Goal: Navigation & Orientation: Find specific page/section

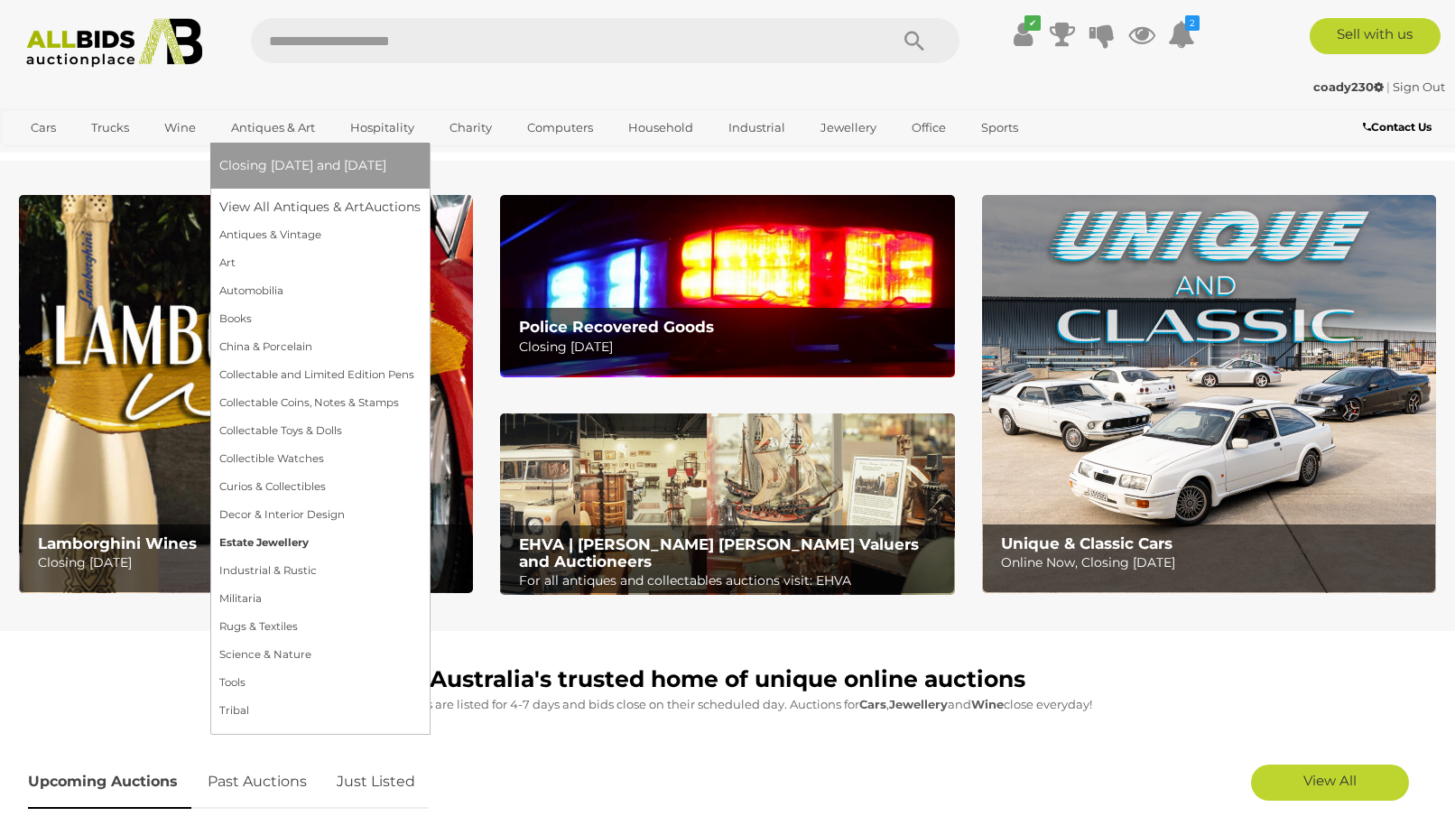
click at [246, 541] on link "Estate Jewellery" at bounding box center [319, 543] width 201 height 28
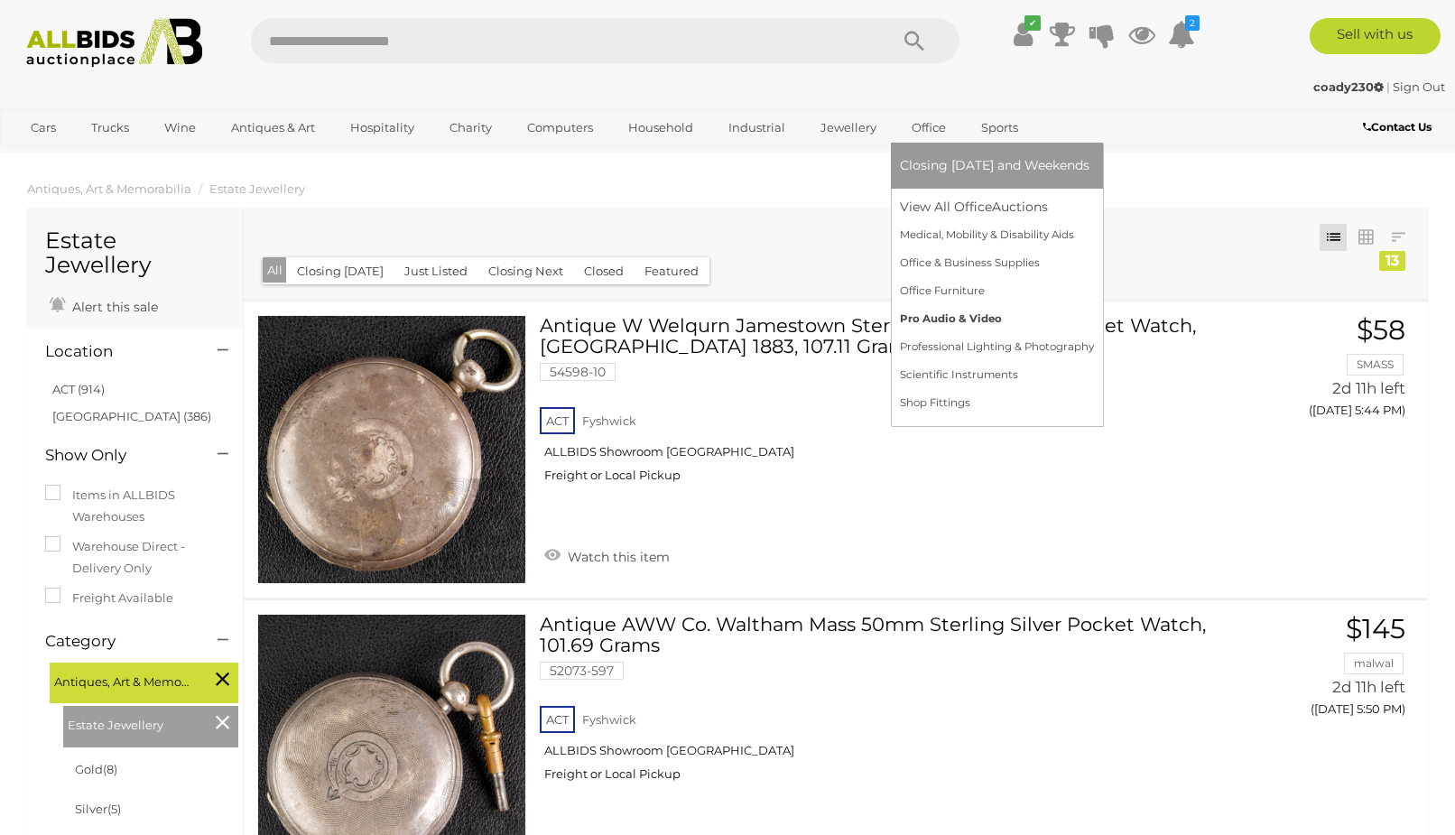
click at [909, 316] on link "Pro Audio & Video" at bounding box center [997, 319] width 194 height 28
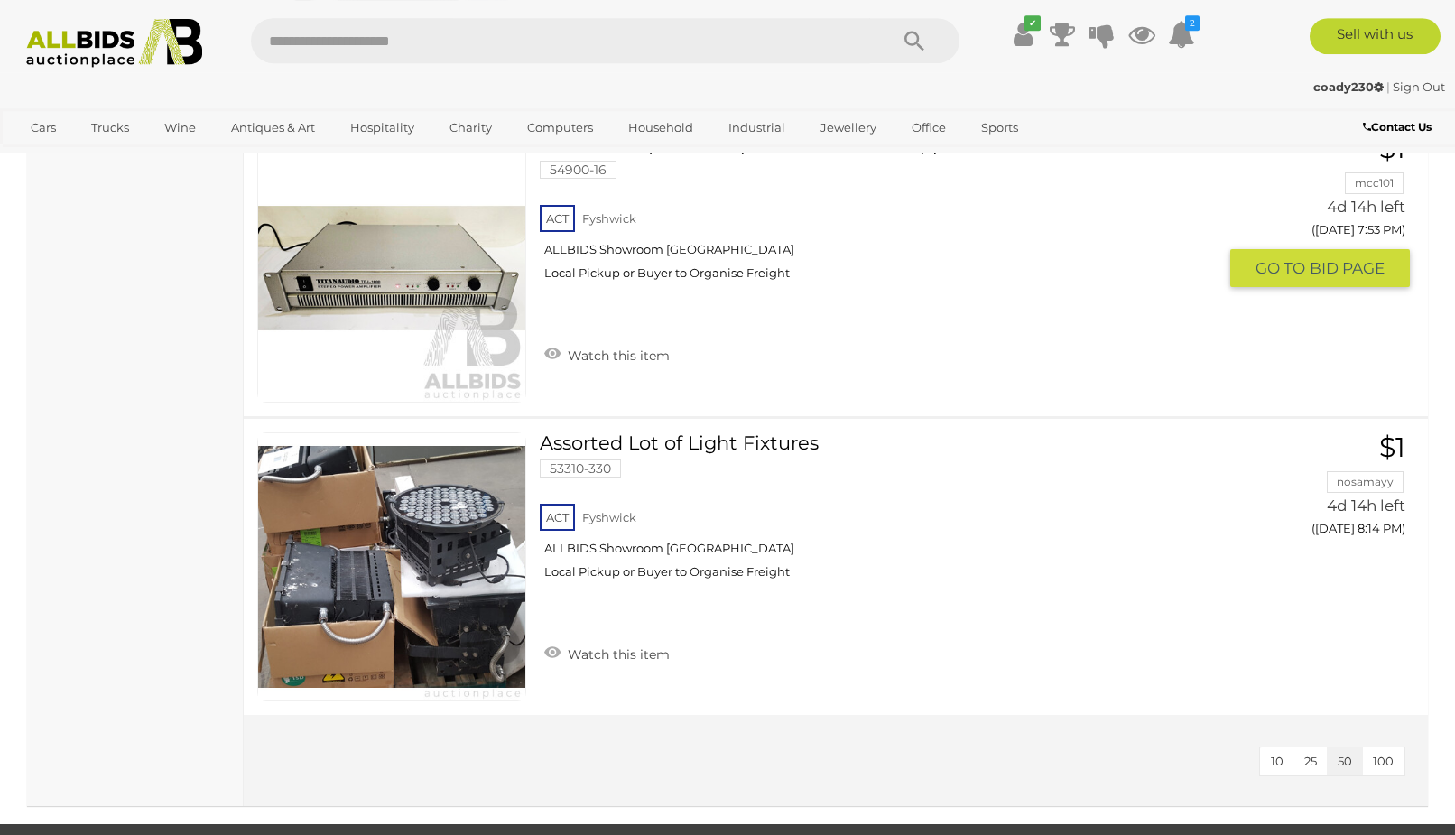
scroll to position [1565, 0]
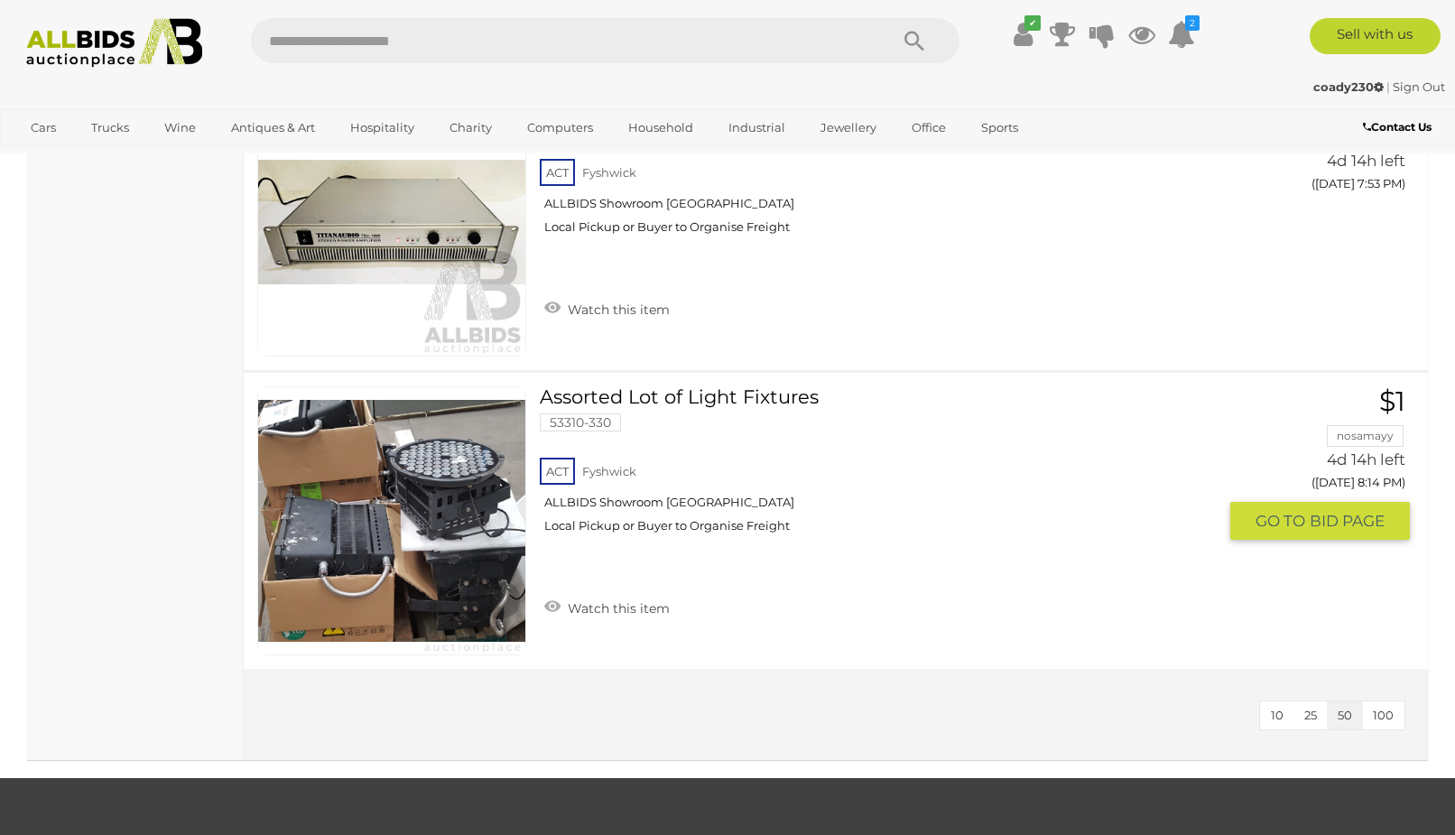
click at [628, 399] on link "Assorted Lot of Light Fixtures 53310-330 ACT Fyshwick ALLBIDS Showroom Fyshwick" at bounding box center [884, 466] width 663 height 161
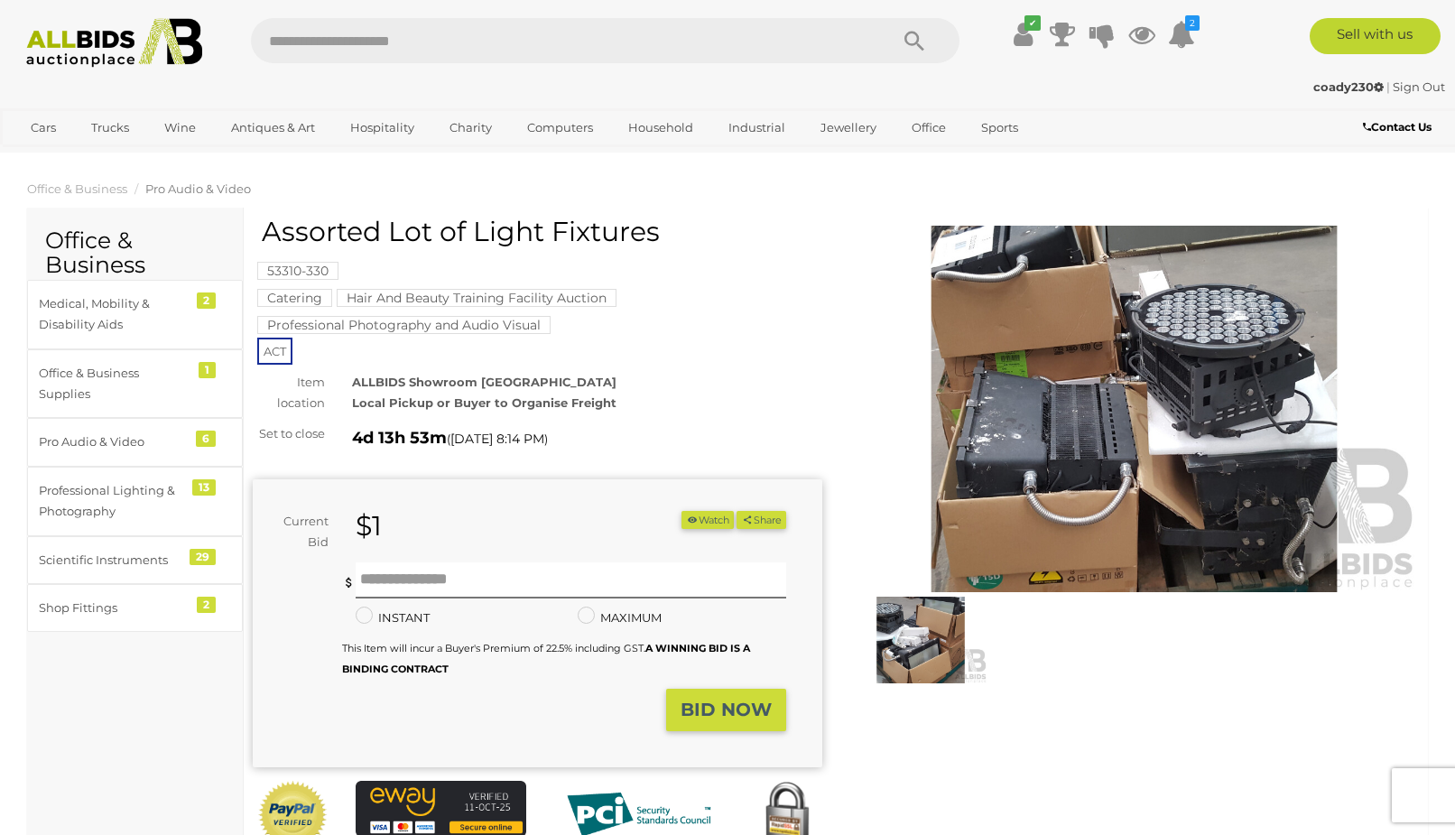
click at [951, 633] on img at bounding box center [921, 640] width 134 height 86
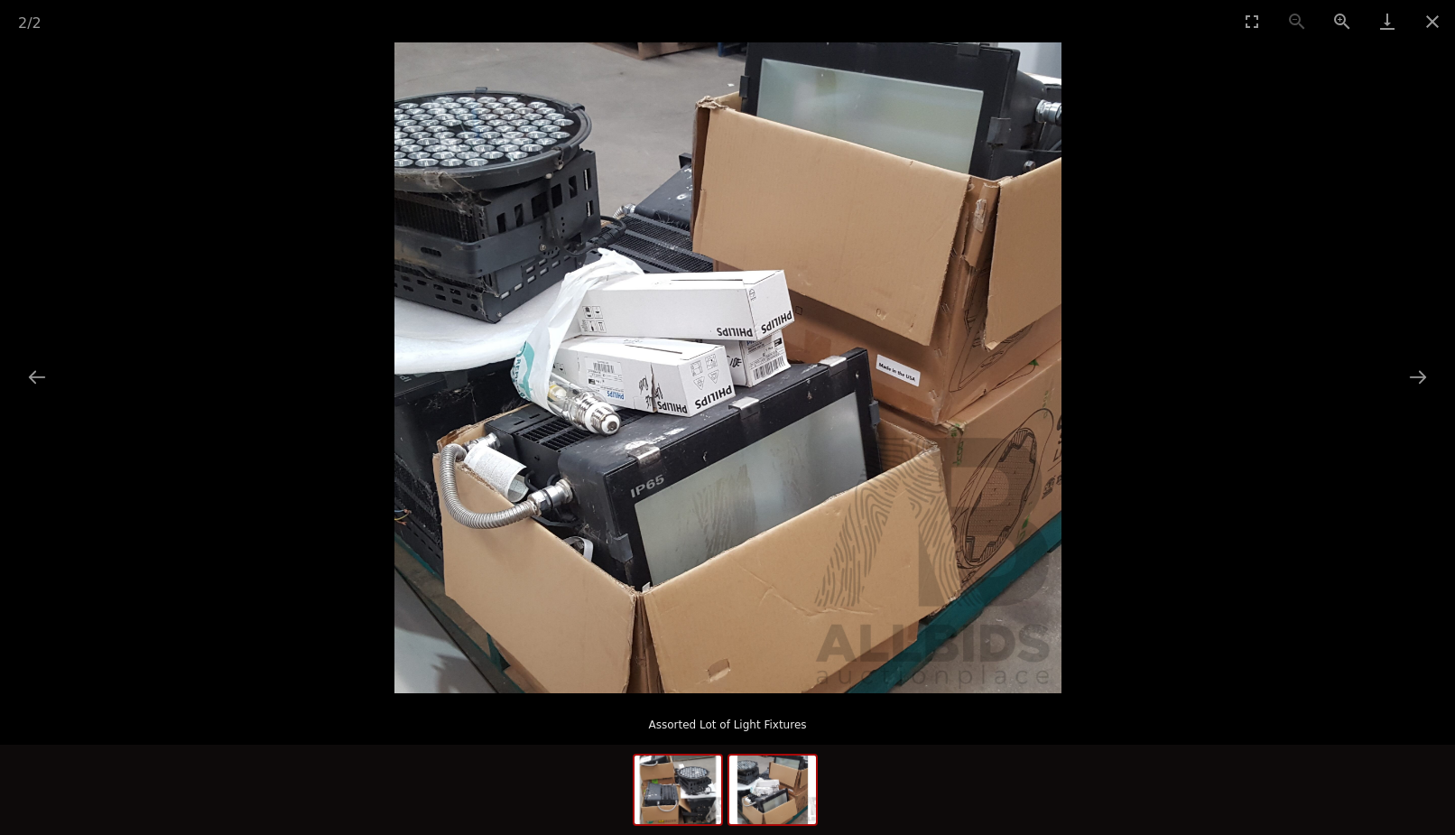
click at [670, 785] on img at bounding box center [678, 790] width 87 height 69
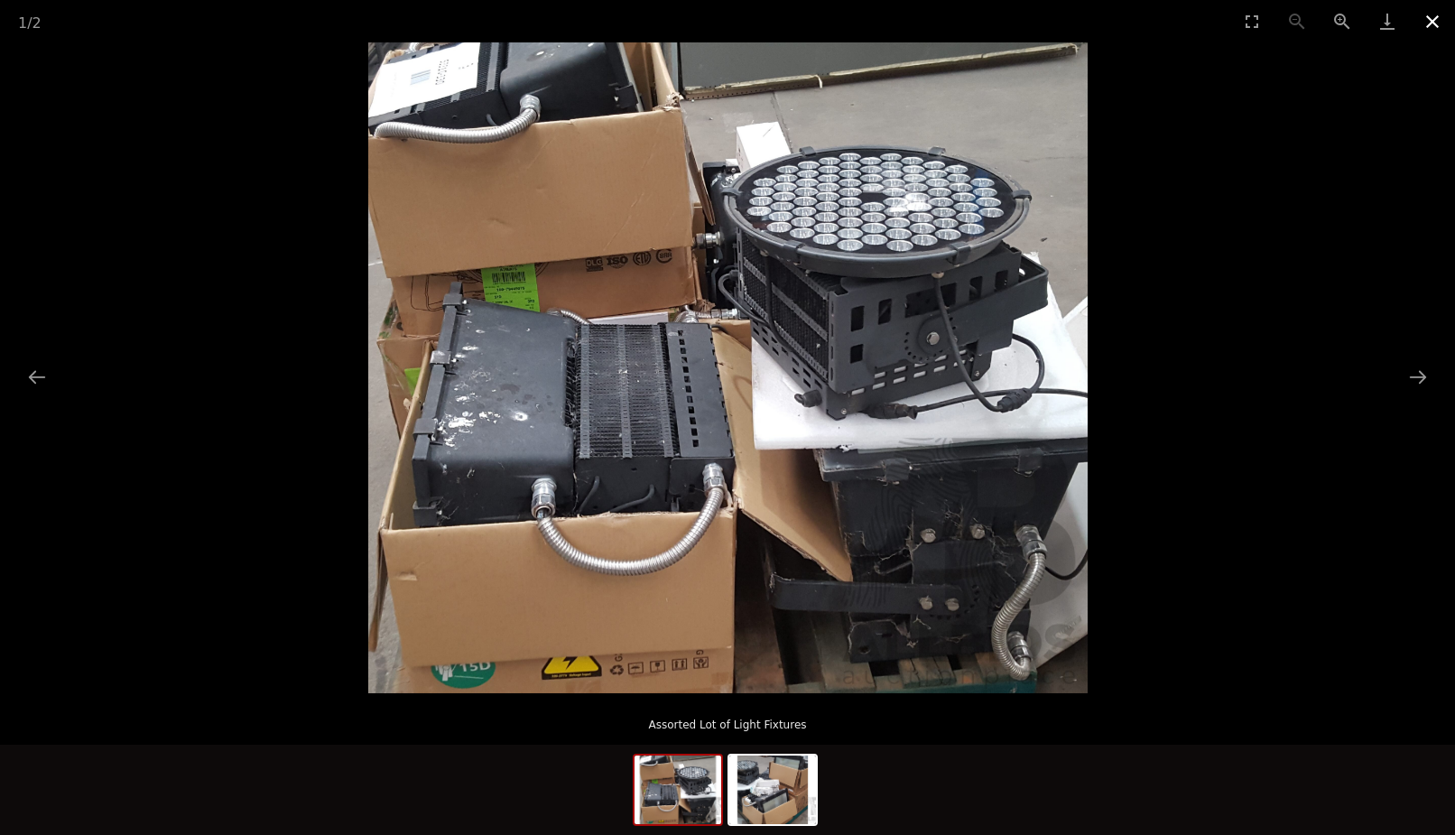
click at [1433, 14] on button "Close gallery" at bounding box center [1432, 21] width 45 height 42
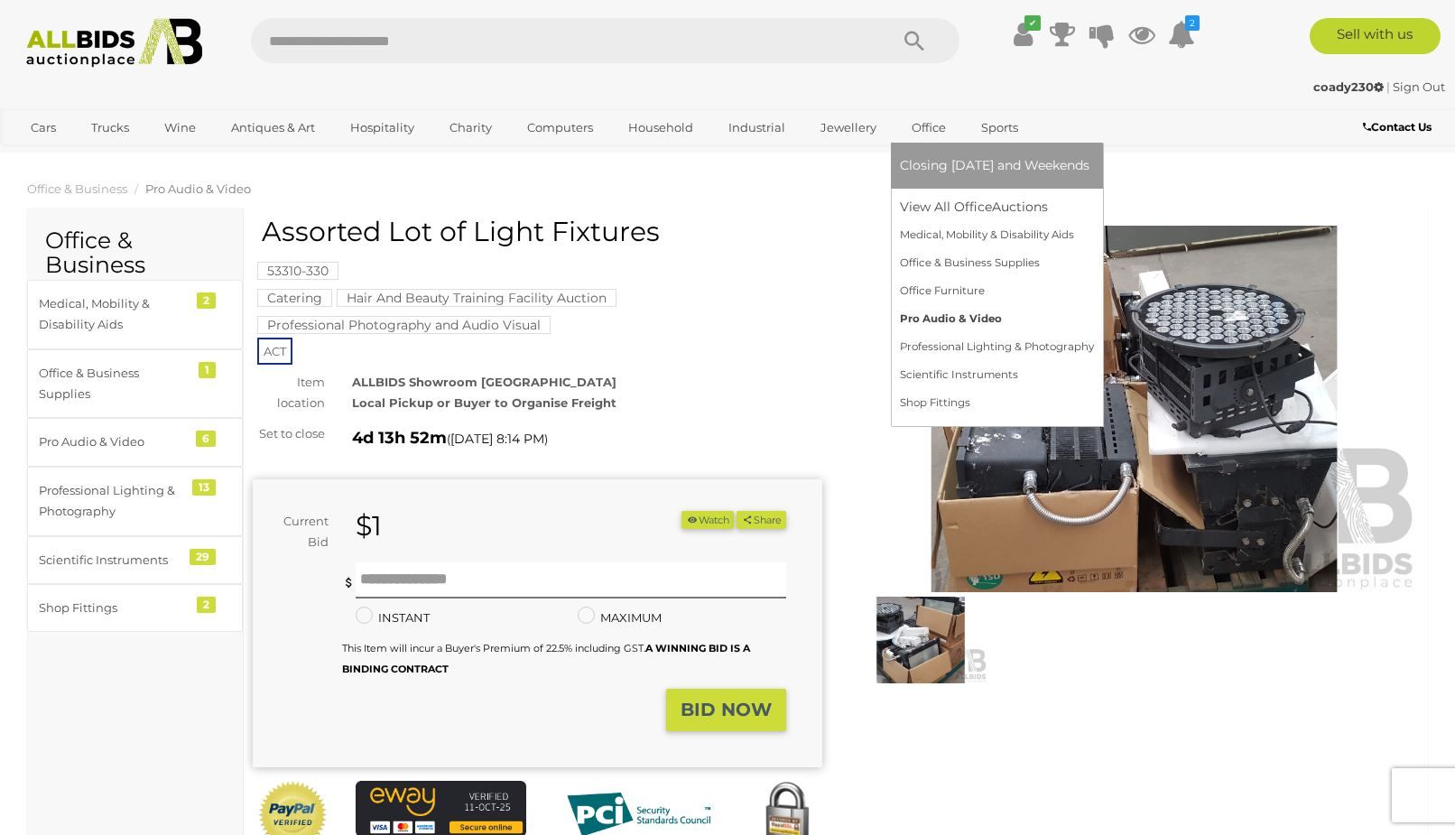
click at [921, 316] on link "Pro Audio & Video" at bounding box center [997, 319] width 194 height 28
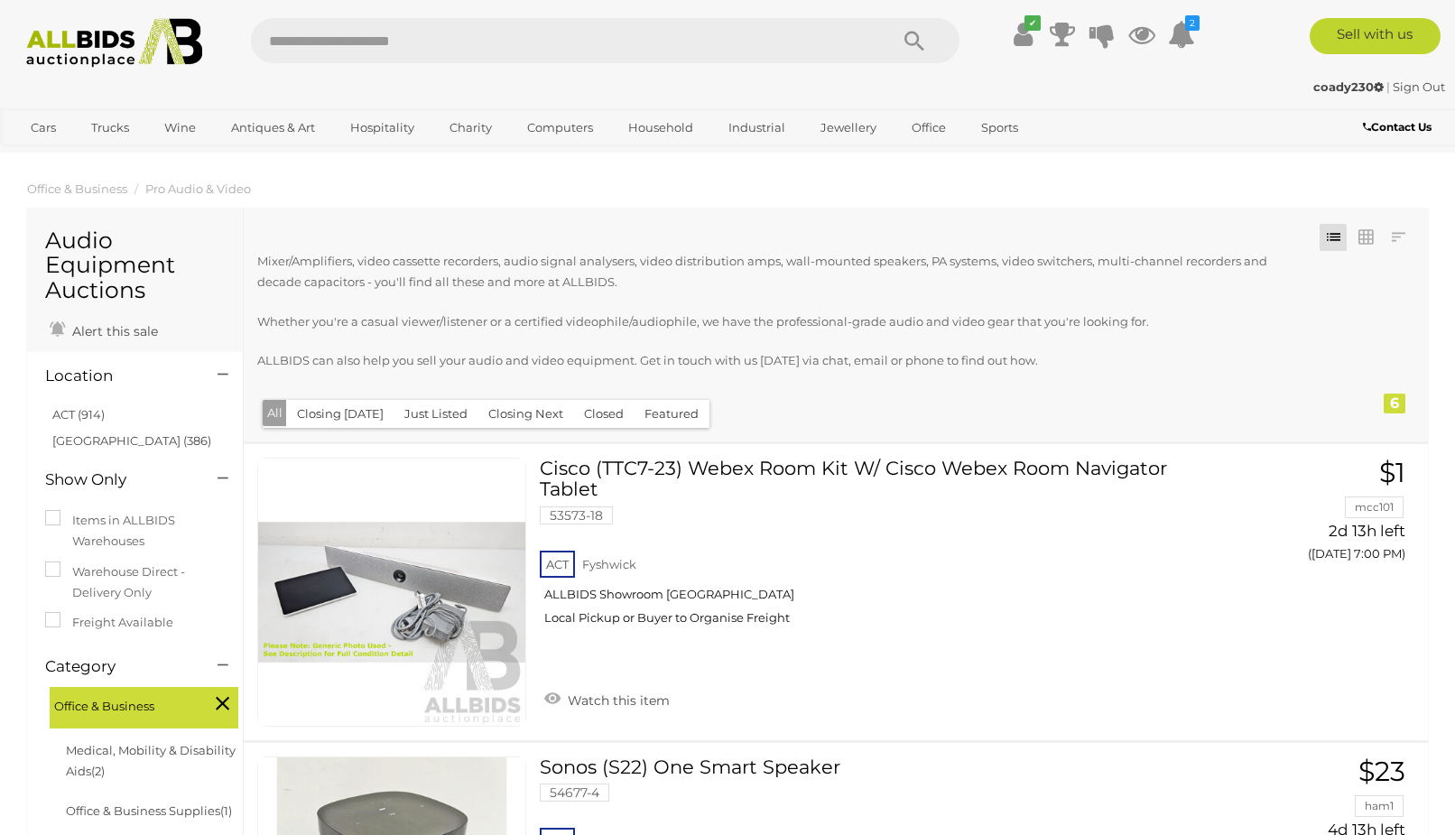
scroll to position [1844, 0]
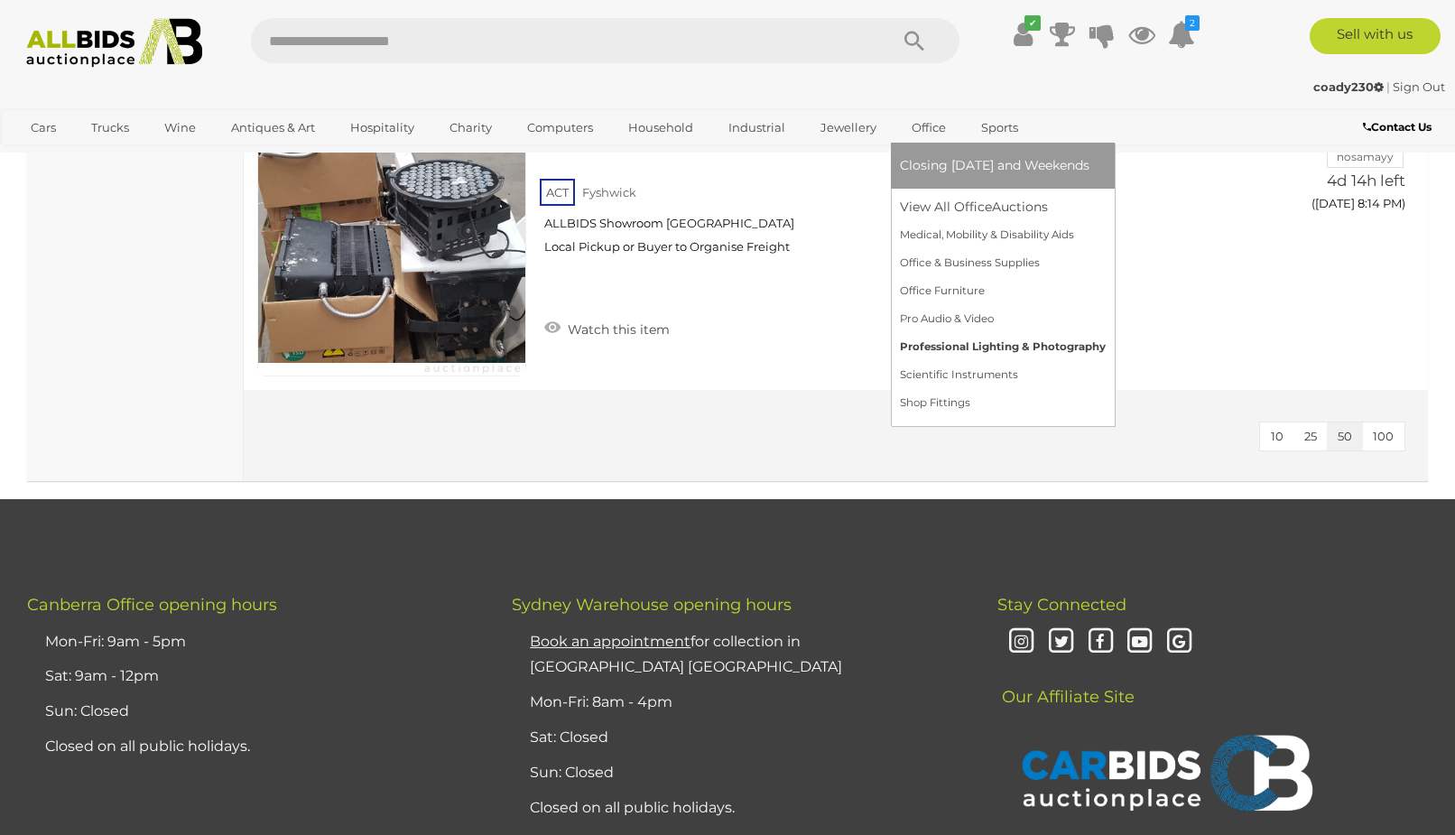
click at [921, 339] on link "Professional Lighting & Photography" at bounding box center [1003, 347] width 206 height 28
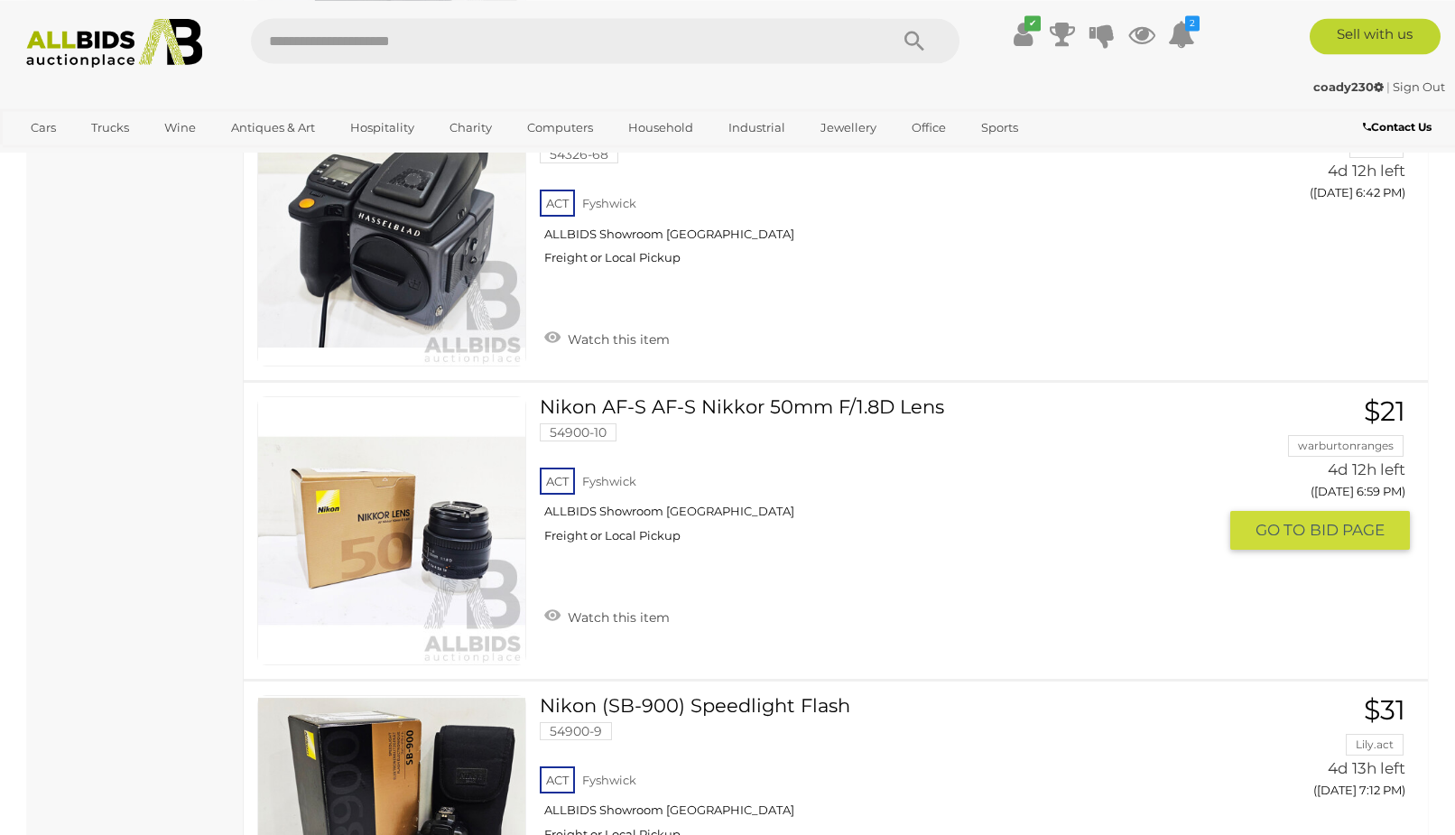
scroll to position [1842, 0]
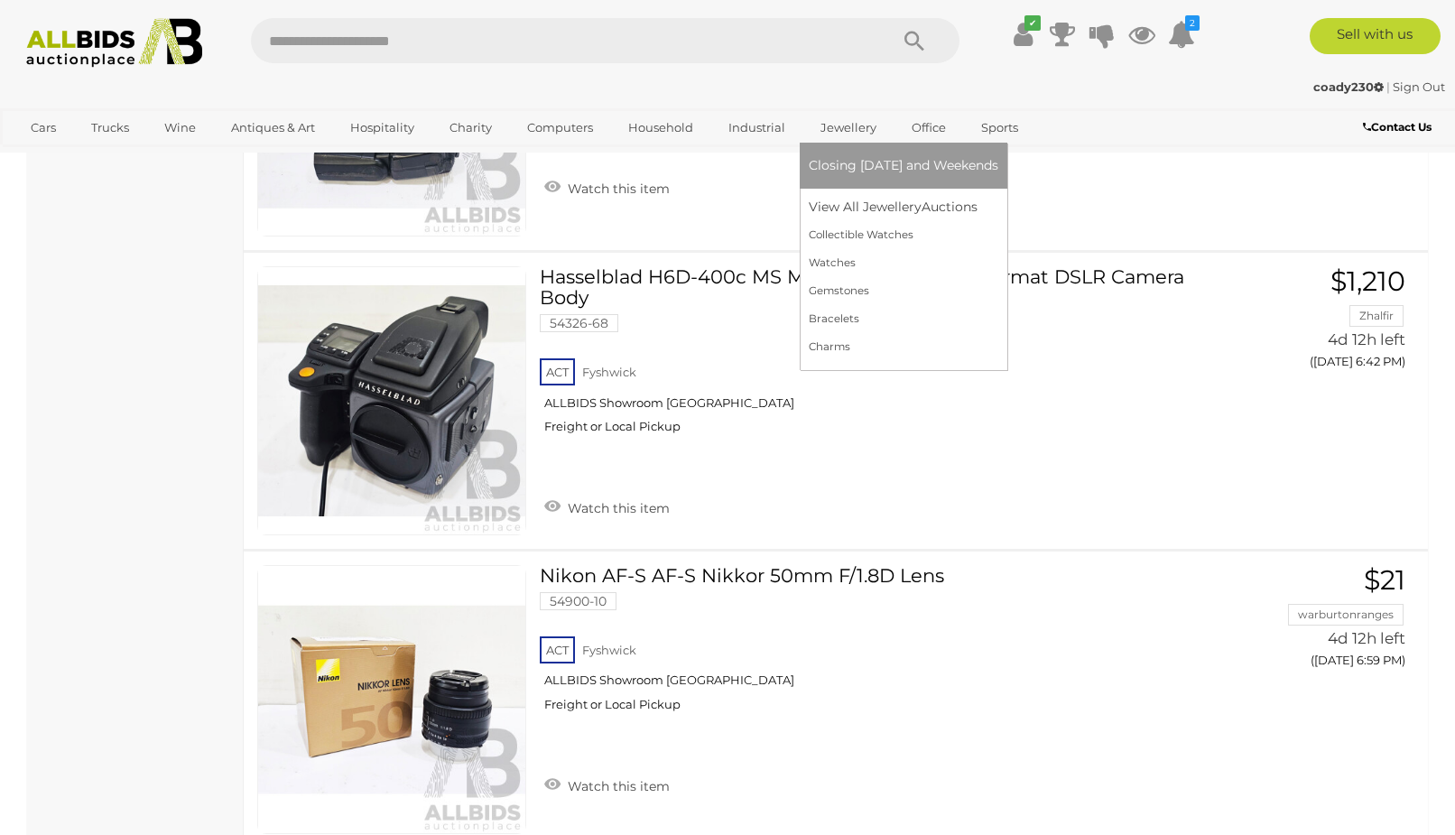
click at [846, 131] on link "Jewellery" at bounding box center [848, 128] width 79 height 30
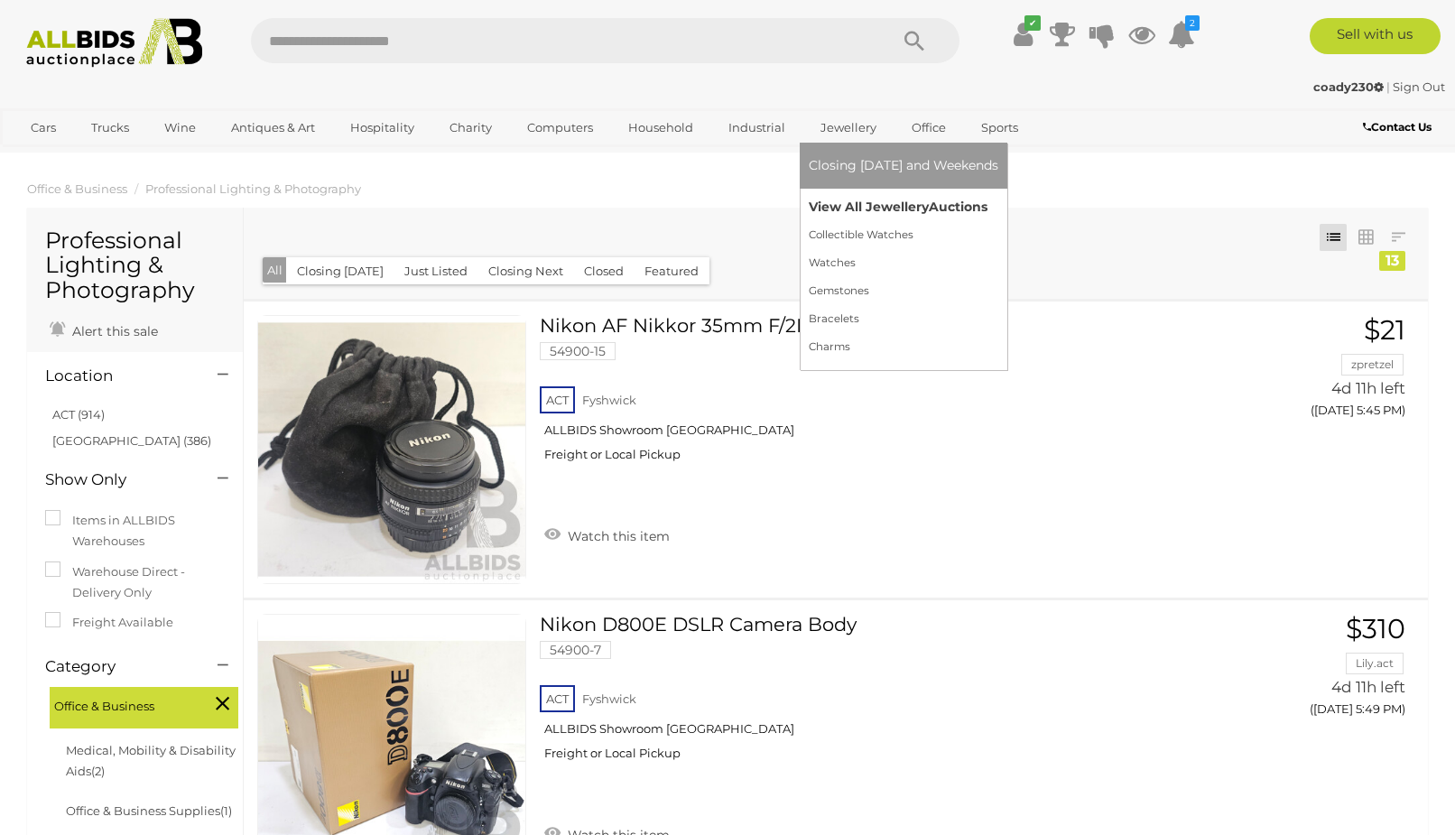
click at [843, 204] on link "View All Jewellery Auctions" at bounding box center [904, 207] width 190 height 28
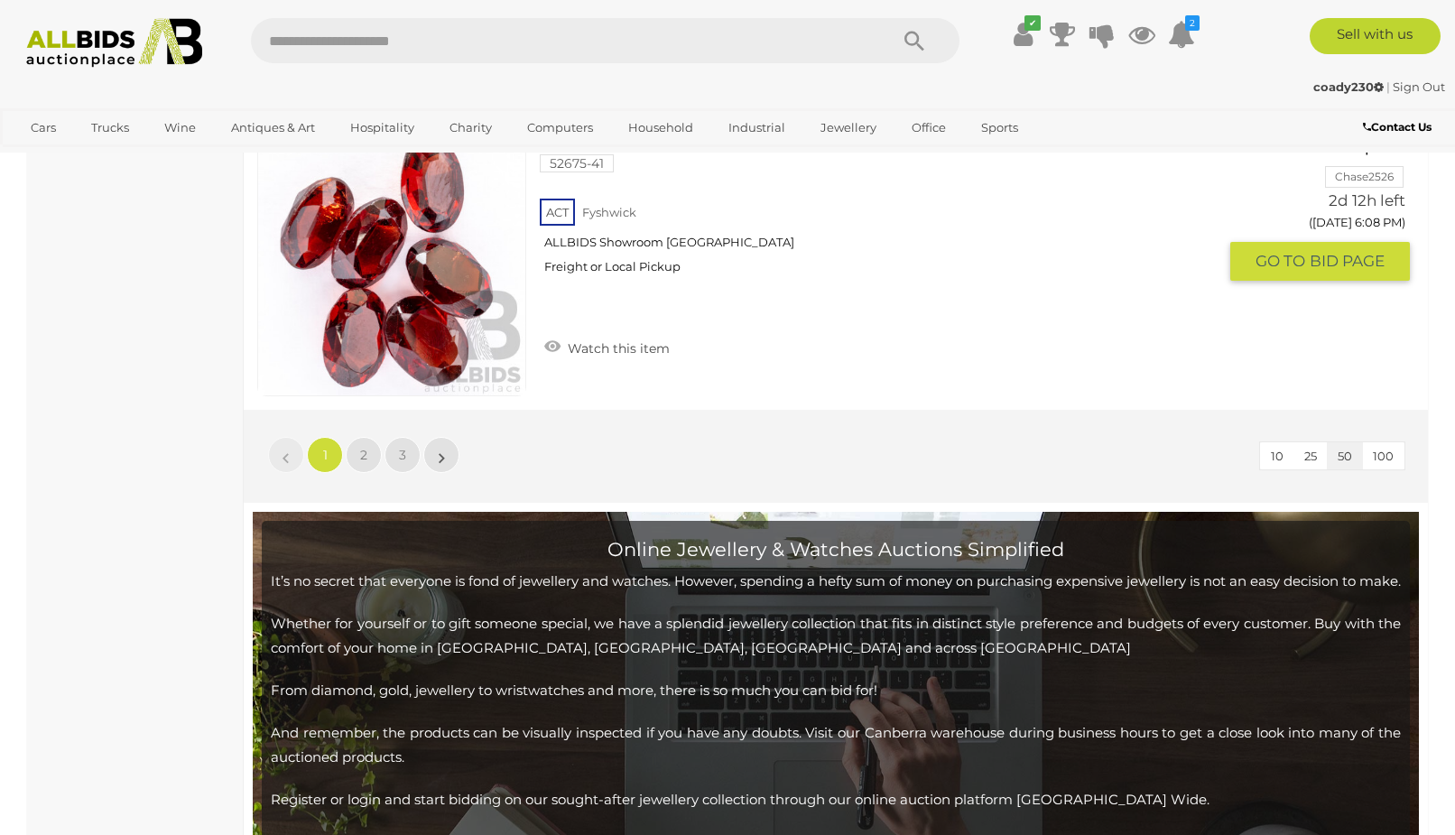
scroll to position [15377, 0]
